Goal: Find specific page/section: Find specific page/section

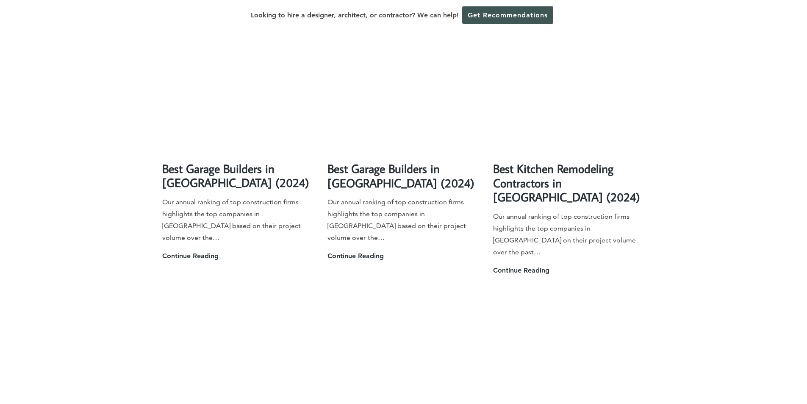
scroll to position [1610, 0]
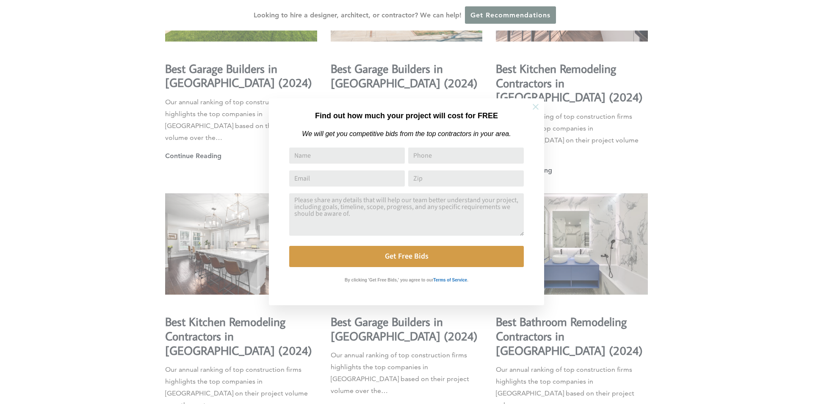
click at [533, 106] on icon at bounding box center [535, 106] width 9 height 9
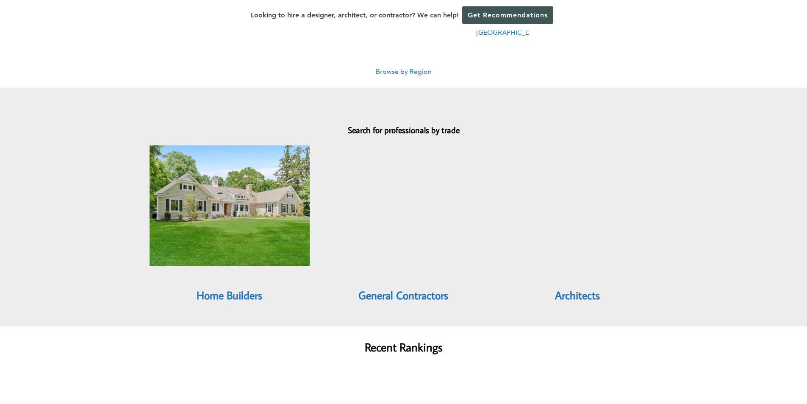
scroll to position [686, 0]
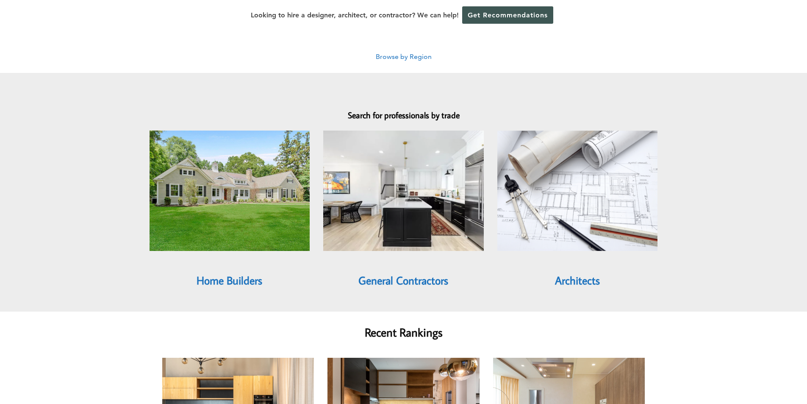
click at [396, 273] on link "General Contractors" at bounding box center [403, 280] width 90 height 14
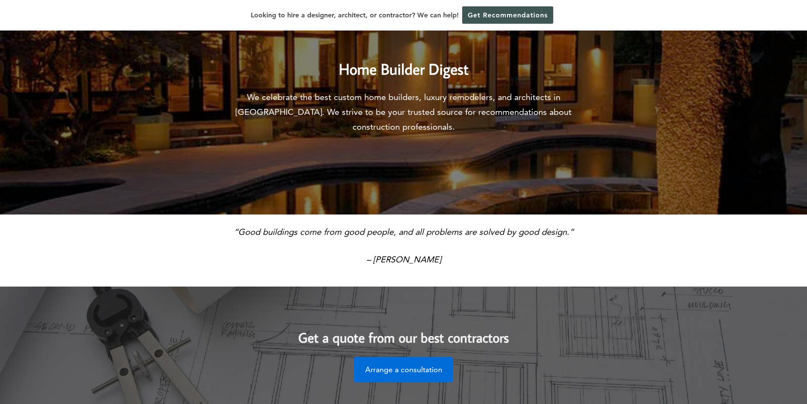
scroll to position [212, 0]
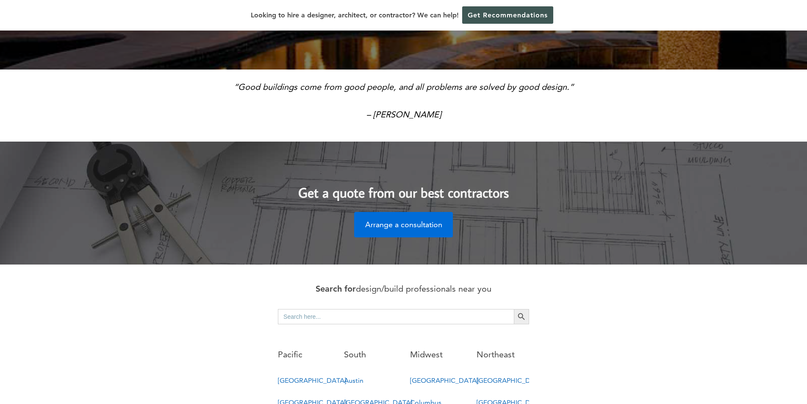
click at [335, 309] on input "Search for:" at bounding box center [396, 316] width 236 height 15
type input "Capitol Builders Group, Inc."
click at [522, 312] on icon "Search" at bounding box center [521, 316] width 9 height 9
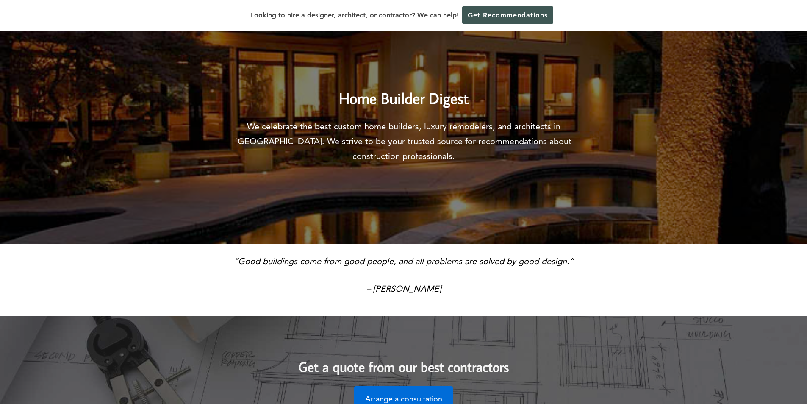
scroll to position [0, 0]
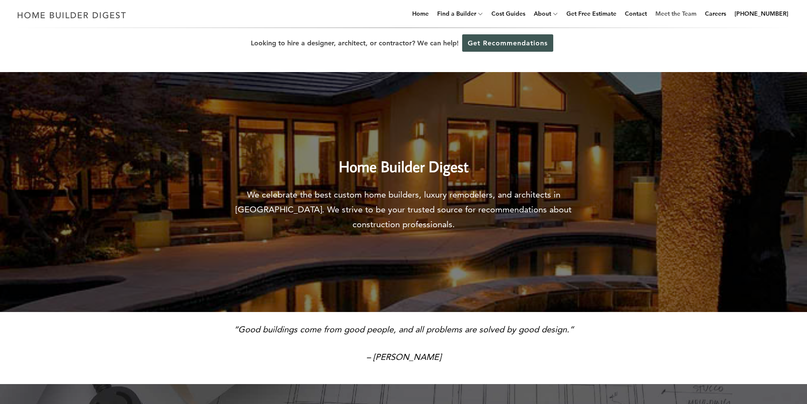
click at [683, 11] on link "Meet the Team" at bounding box center [676, 13] width 48 height 27
